Goal: Information Seeking & Learning: Learn about a topic

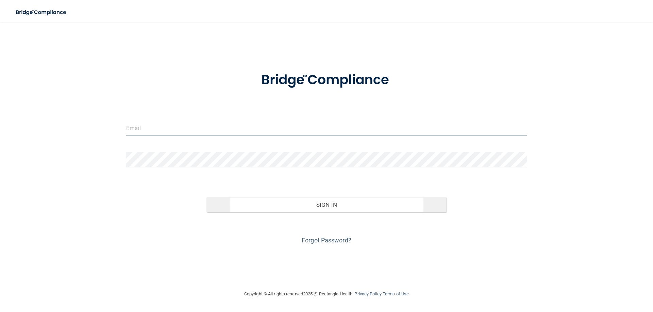
type input "[EMAIL_ADDRESS][DOMAIN_NAME]"
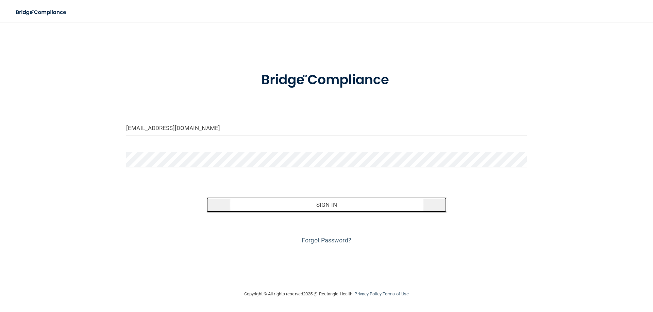
click at [333, 202] on button "Sign In" at bounding box center [326, 205] width 240 height 15
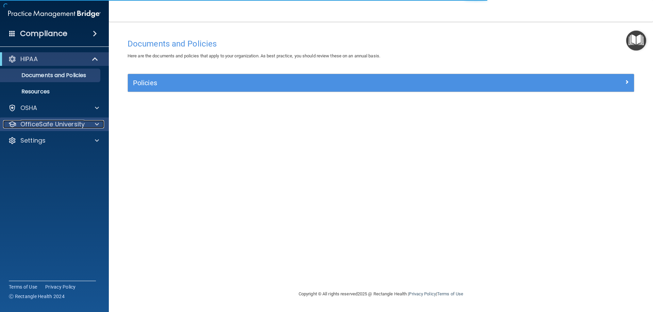
click at [95, 124] on div at bounding box center [95, 124] width 17 height 8
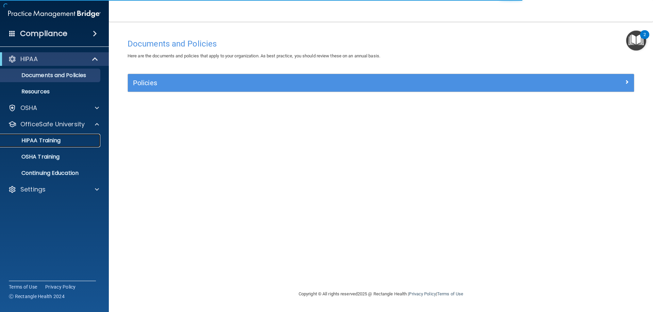
click at [41, 141] on p "HIPAA Training" at bounding box center [32, 140] width 56 height 7
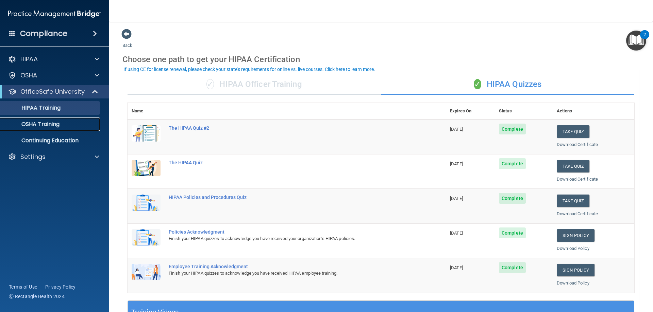
click at [62, 126] on div "OSHA Training" at bounding box center [50, 124] width 93 height 7
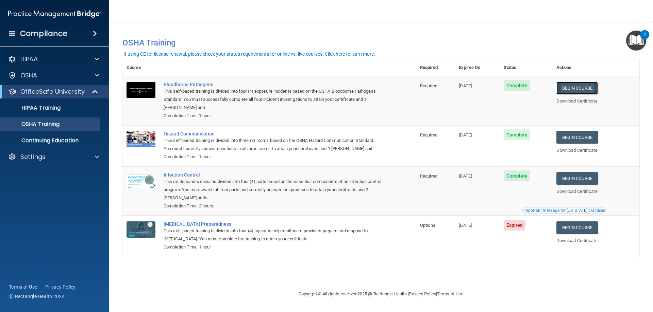
click at [582, 88] on link "Begin Course" at bounding box center [576, 88] width 41 height 13
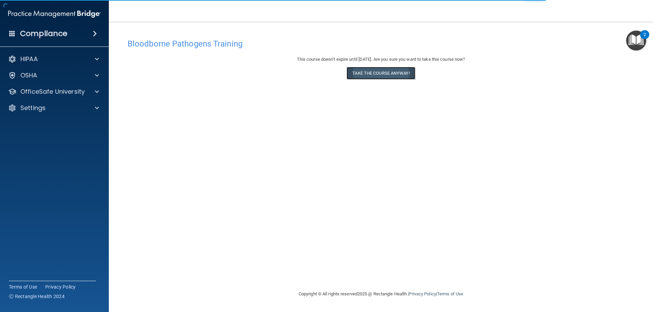
click at [387, 73] on button "Take the course anyway!" at bounding box center [380, 73] width 68 height 13
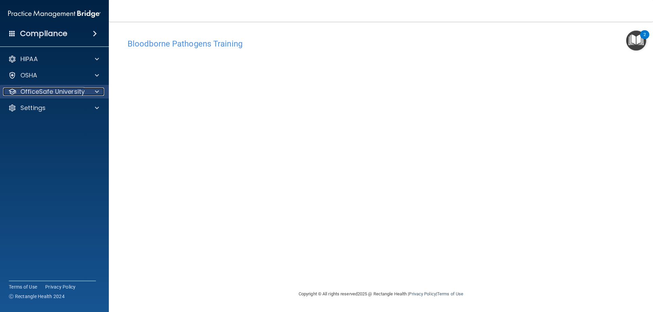
click at [96, 92] on span at bounding box center [97, 92] width 4 height 8
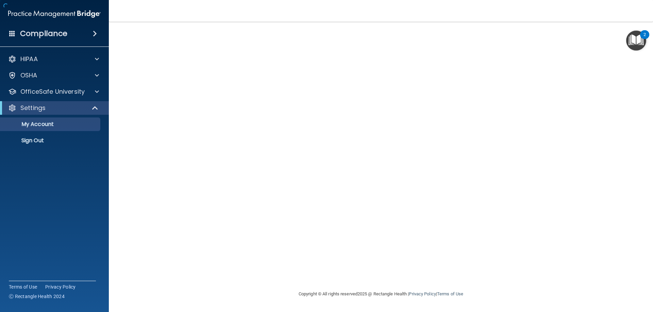
click at [367, 85] on div at bounding box center [380, 156] width 517 height 255
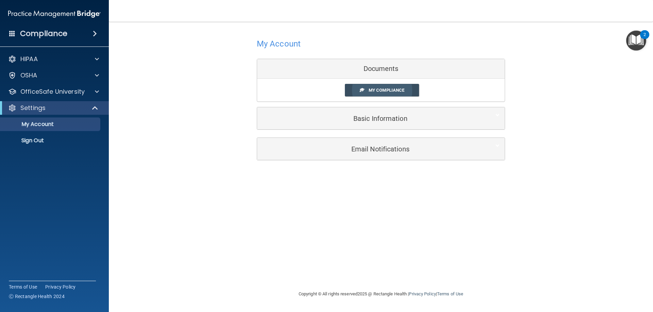
click at [384, 91] on span "My Compliance" at bounding box center [387, 90] width 36 height 5
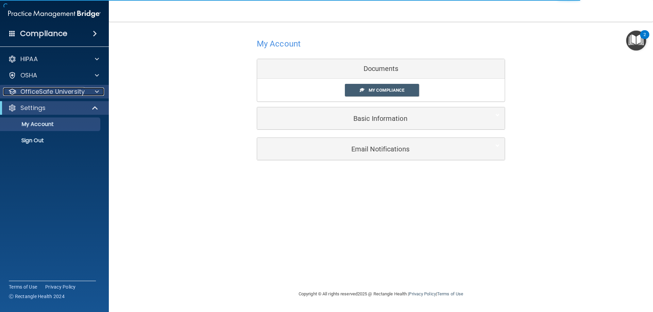
click at [97, 93] on span at bounding box center [97, 92] width 4 height 8
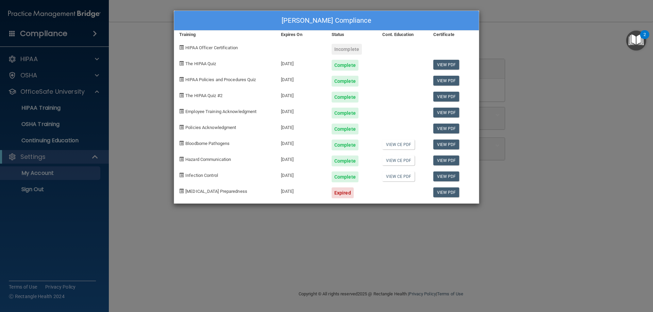
click at [57, 125] on div "Patti Mehlhaf's Compliance Training Expires On Status Cont. Education Certifica…" at bounding box center [326, 156] width 653 height 312
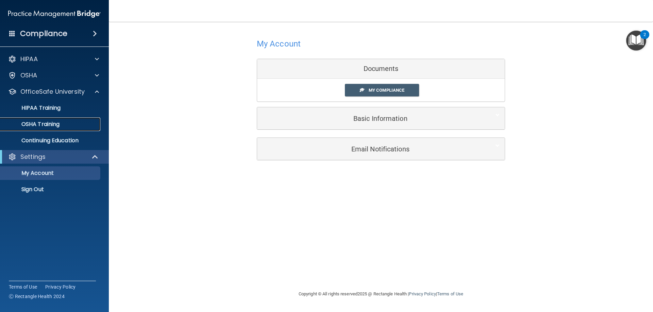
click at [57, 125] on p "OSHA Training" at bounding box center [31, 124] width 55 height 7
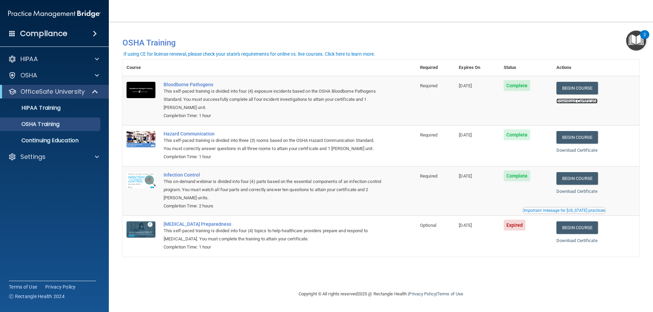
click at [581, 102] on link "Download Certificate" at bounding box center [576, 101] width 41 height 5
click at [583, 139] on link "Begin Course" at bounding box center [576, 137] width 41 height 13
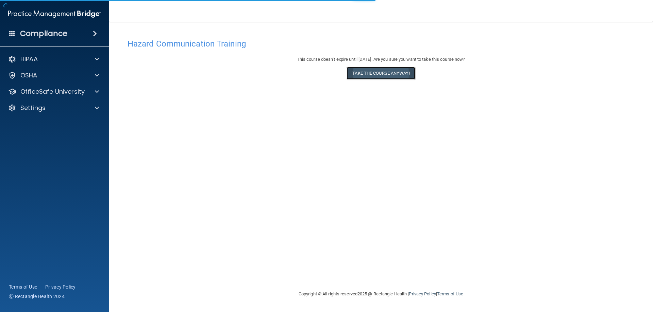
click at [380, 74] on button "Take the course anyway!" at bounding box center [380, 73] width 68 height 13
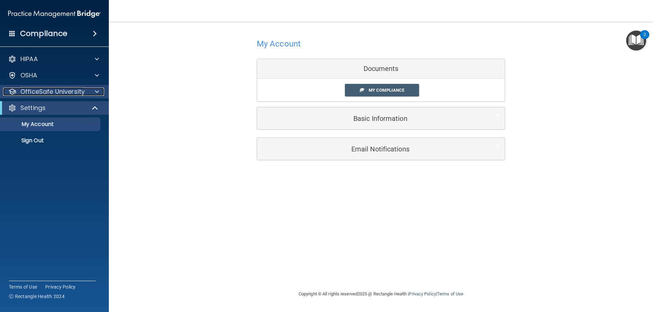
click at [97, 94] on span at bounding box center [97, 92] width 4 height 8
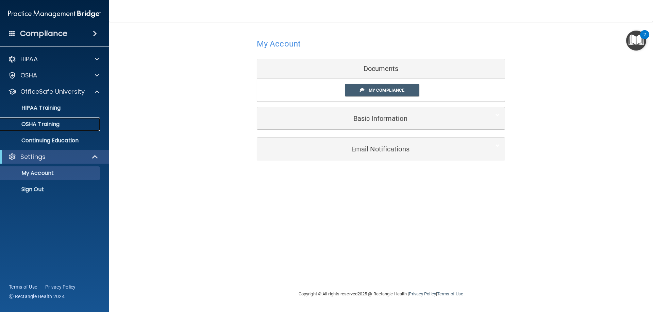
click at [47, 124] on p "OSHA Training" at bounding box center [31, 124] width 55 height 7
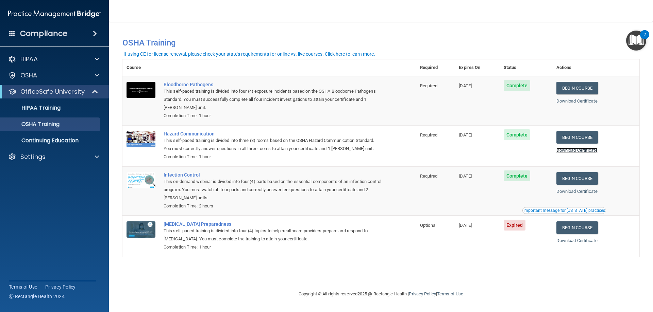
click at [586, 151] on link "Download Certificate" at bounding box center [576, 150] width 41 height 5
click at [589, 183] on link "Begin Course" at bounding box center [576, 178] width 41 height 13
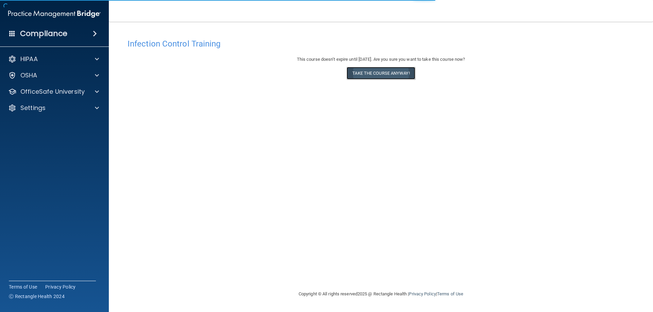
click at [371, 76] on button "Take the course anyway!" at bounding box center [380, 73] width 68 height 13
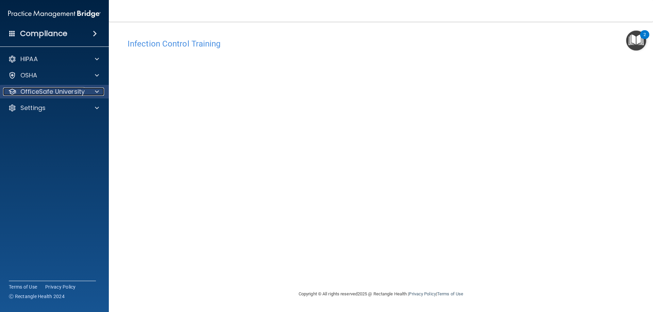
click at [96, 92] on span at bounding box center [97, 92] width 4 height 8
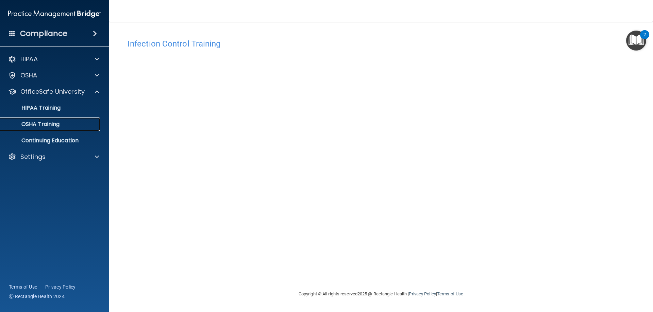
click at [54, 127] on p "OSHA Training" at bounding box center [31, 124] width 55 height 7
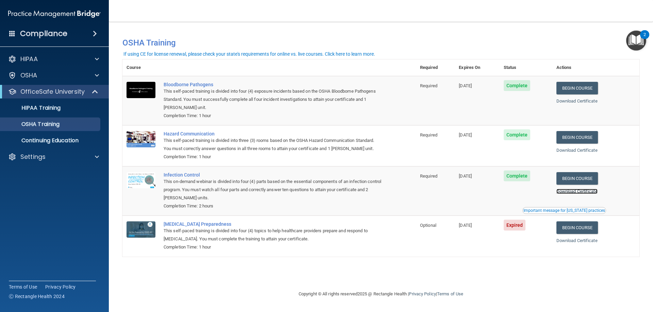
click at [592, 193] on link "Download Certificate" at bounding box center [576, 191] width 41 height 5
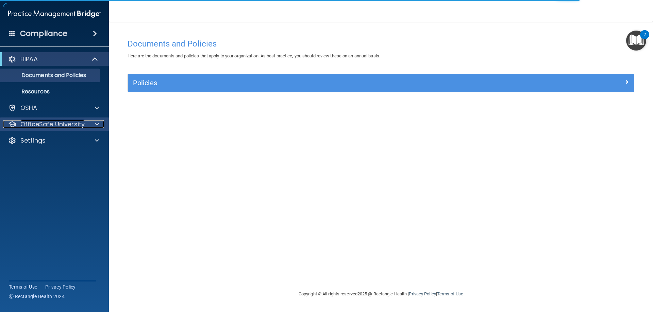
click at [97, 123] on span at bounding box center [97, 124] width 4 height 8
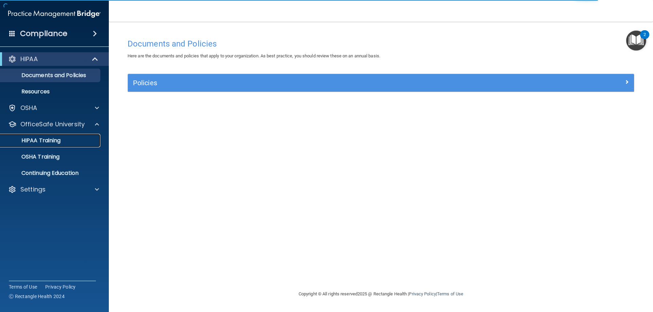
click at [53, 139] on p "HIPAA Training" at bounding box center [32, 140] width 56 height 7
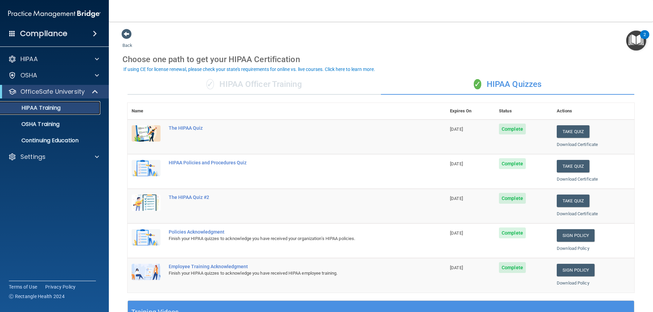
scroll to position [34, 0]
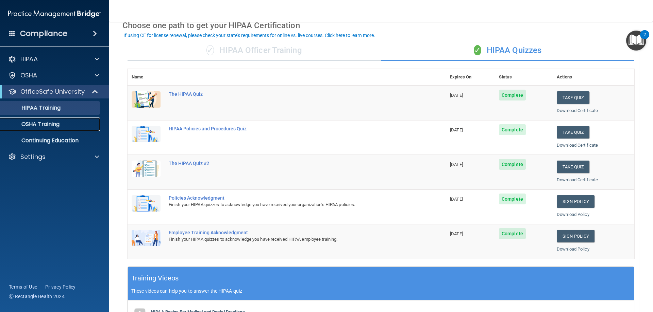
click at [53, 122] on p "OSHA Training" at bounding box center [31, 124] width 55 height 7
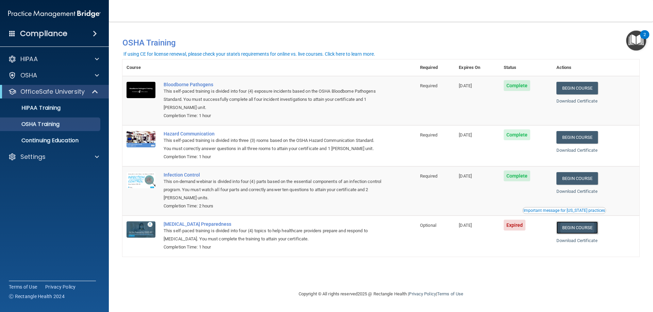
click at [577, 229] on link "Begin Course" at bounding box center [576, 228] width 41 height 13
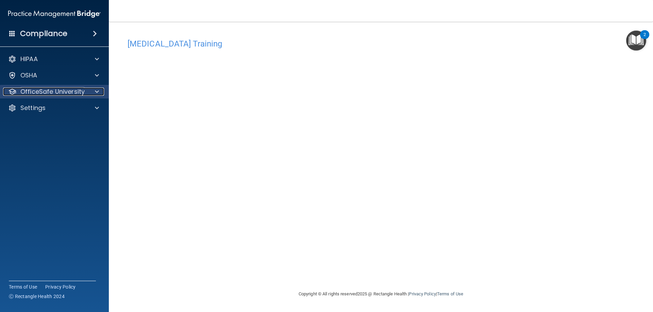
click at [97, 88] on span at bounding box center [97, 92] width 4 height 8
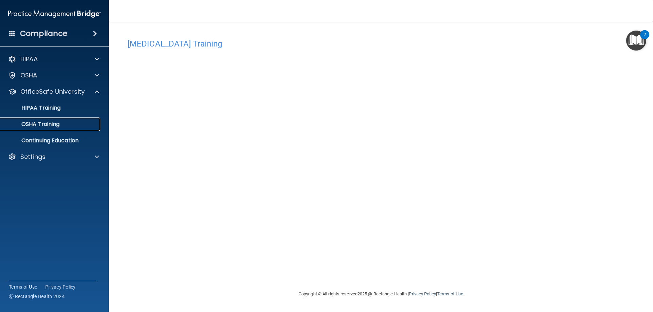
click at [49, 125] on p "OSHA Training" at bounding box center [31, 124] width 55 height 7
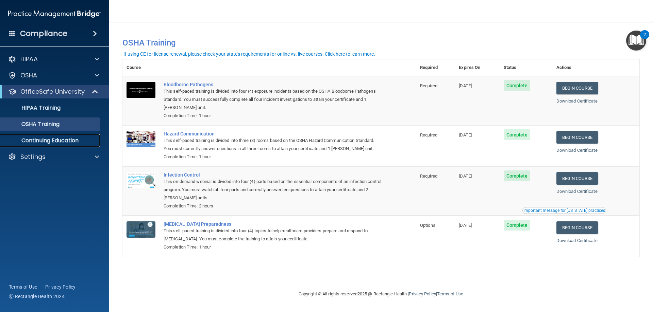
click at [74, 144] on p "Continuing Education" at bounding box center [50, 140] width 93 height 7
